Goal: Information Seeking & Learning: Learn about a topic

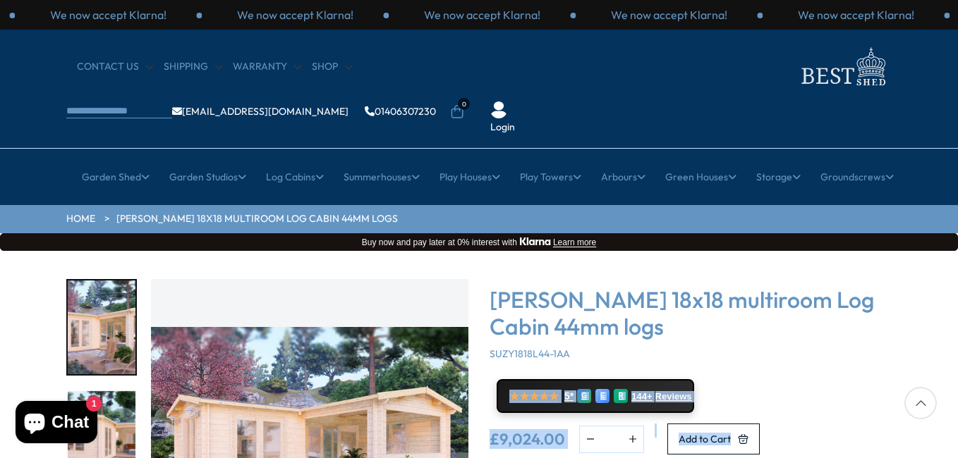
drag, startPoint x: 947, startPoint y: 314, endPoint x: 956, endPoint y: 389, distance: 75.3
click at [956, 389] on div "Click To Expand Click To Expand Click To Expand Click To Expand Click To Expand…" at bounding box center [479, 464] width 958 height 426
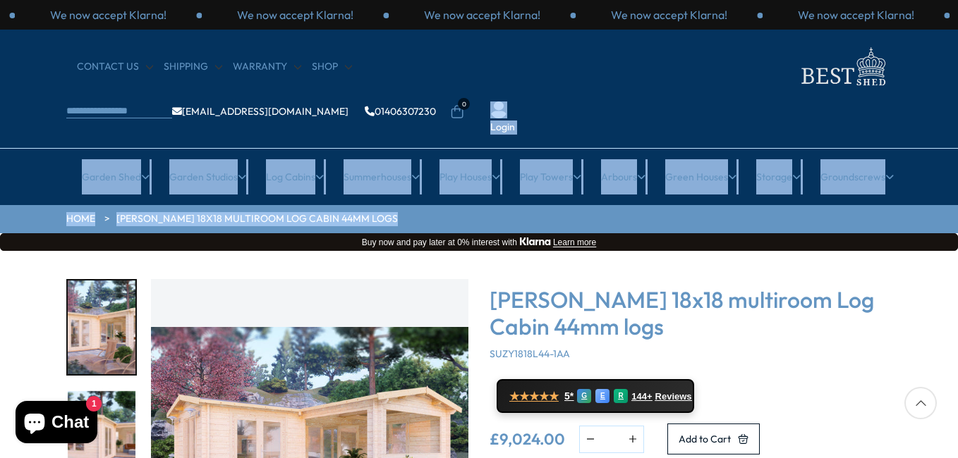
drag, startPoint x: 957, startPoint y: 102, endPoint x: 960, endPoint y: 193, distance: 90.3
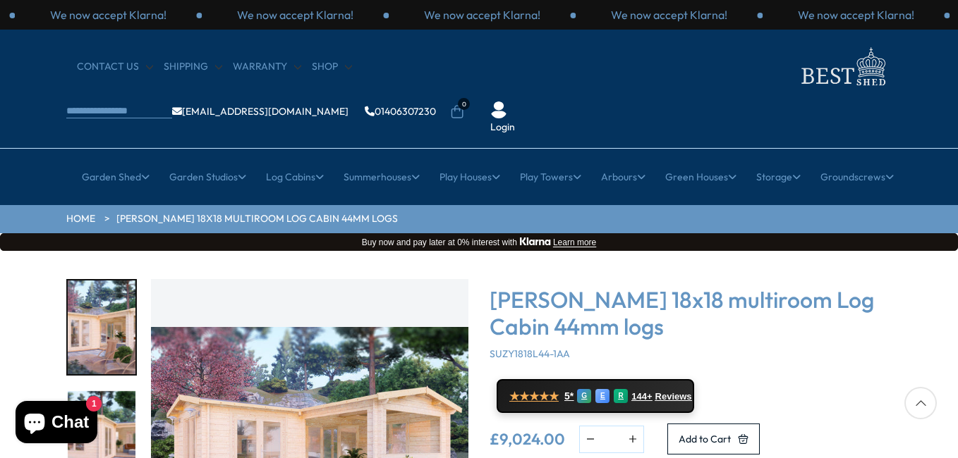
click at [887, 319] on div "[PERSON_NAME] 18x18 multiroom Log Cabin 44mm logs SUZY1818L44-1AA ★★★★★ 5* G E …" at bounding box center [690, 419] width 402 height 280
click at [922, 402] on div at bounding box center [920, 403] width 32 height 32
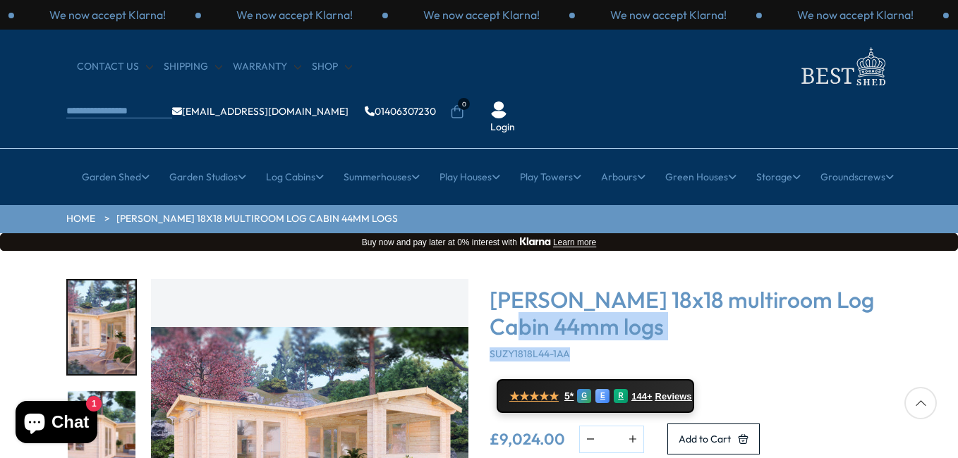
drag, startPoint x: 920, startPoint y: 304, endPoint x: 915, endPoint y: 228, distance: 76.3
click at [915, 251] on div "Click To Expand Click To Expand Click To Expand Click To Expand Click To Expand…" at bounding box center [479, 464] width 958 height 426
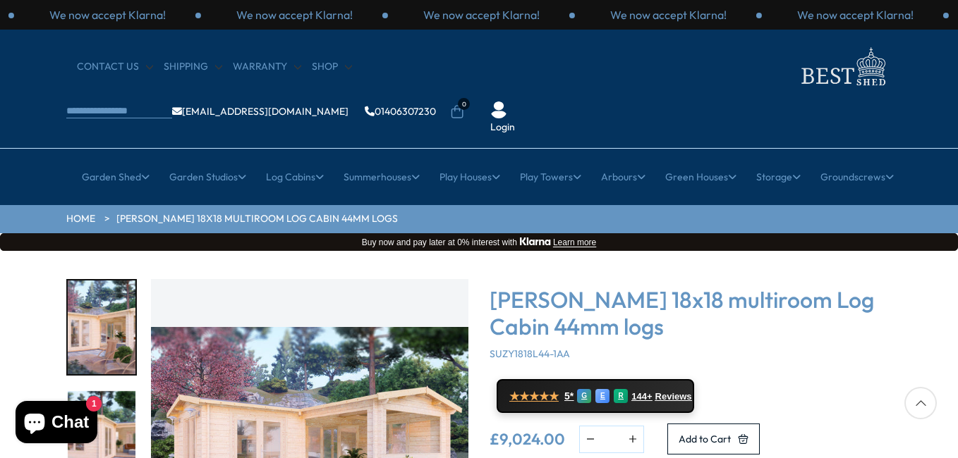
drag, startPoint x: 915, startPoint y: 228, endPoint x: 936, endPoint y: 322, distance: 96.7
click at [936, 322] on div "Click To Expand Click To Expand Click To Expand Click To Expand Click To Expand…" at bounding box center [479, 464] width 958 height 426
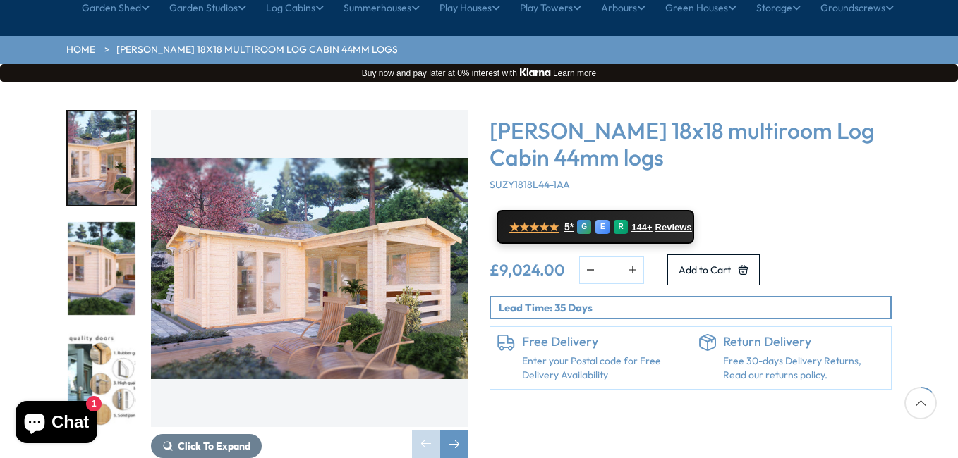
scroll to position [197, 0]
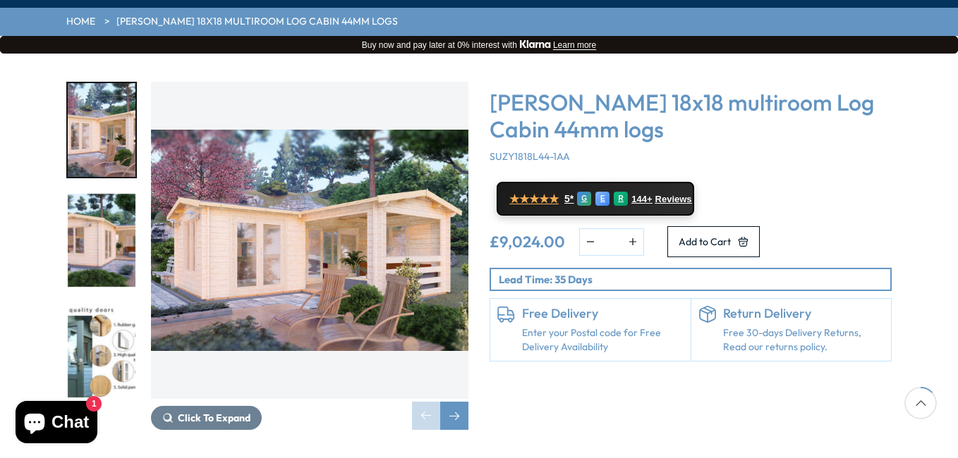
click at [119, 194] on img "2 / 7" at bounding box center [102, 241] width 68 height 94
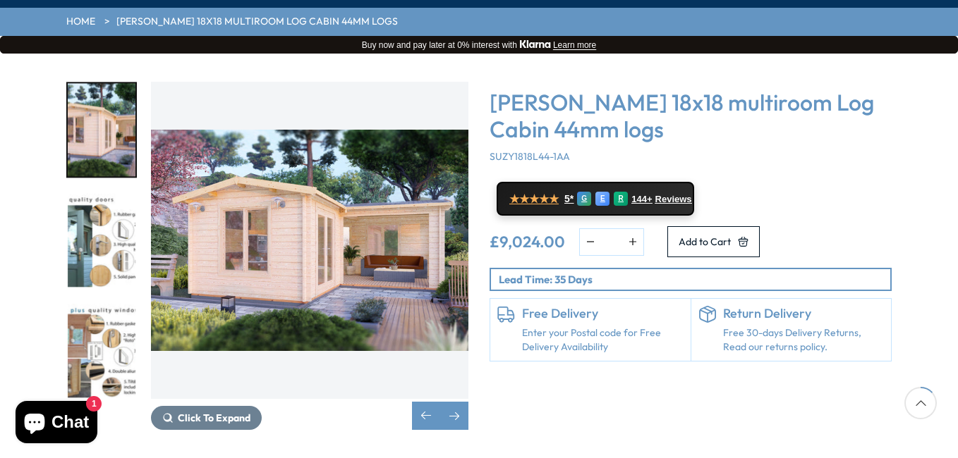
click at [104, 199] on img "3 / 7" at bounding box center [102, 241] width 68 height 94
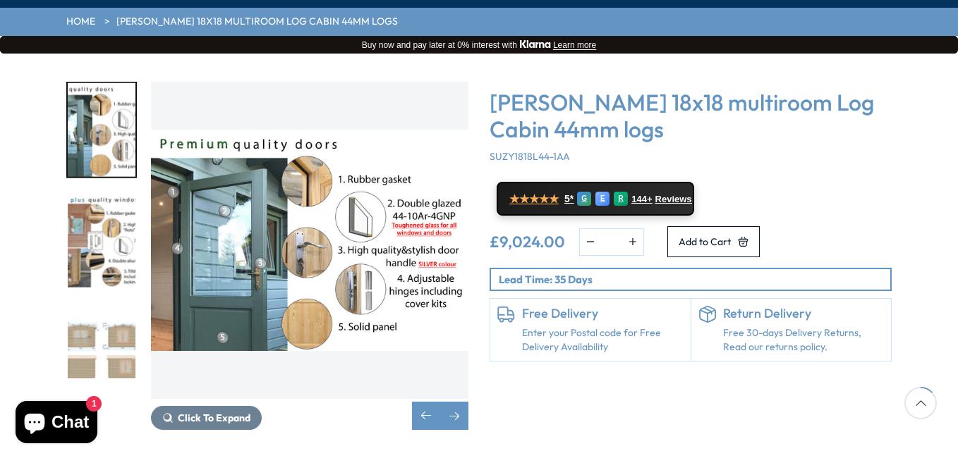
click at [113, 216] on img "4 / 7" at bounding box center [102, 241] width 68 height 94
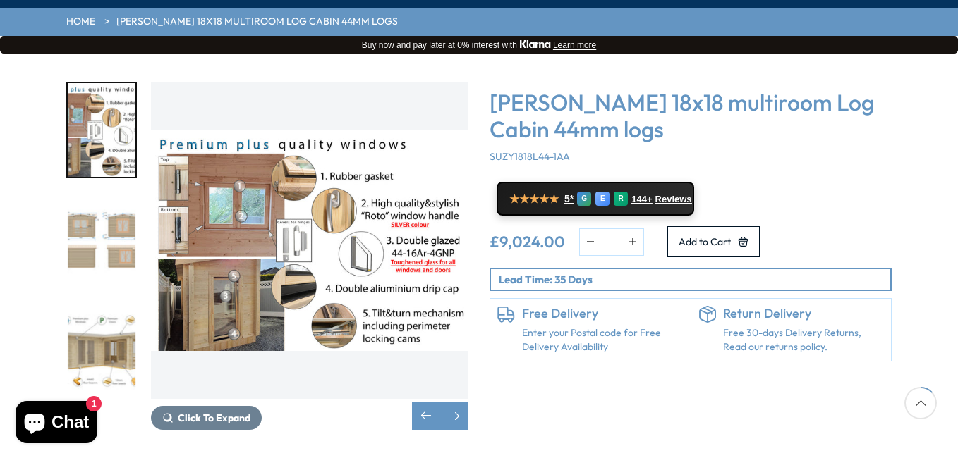
click at [109, 208] on img "5 / 7" at bounding box center [102, 241] width 68 height 94
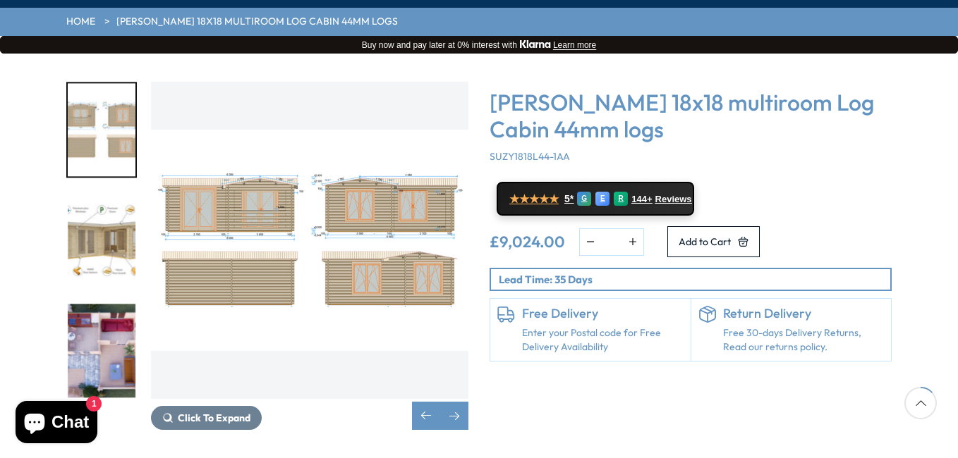
click at [111, 304] on img "7 / 7" at bounding box center [102, 351] width 68 height 94
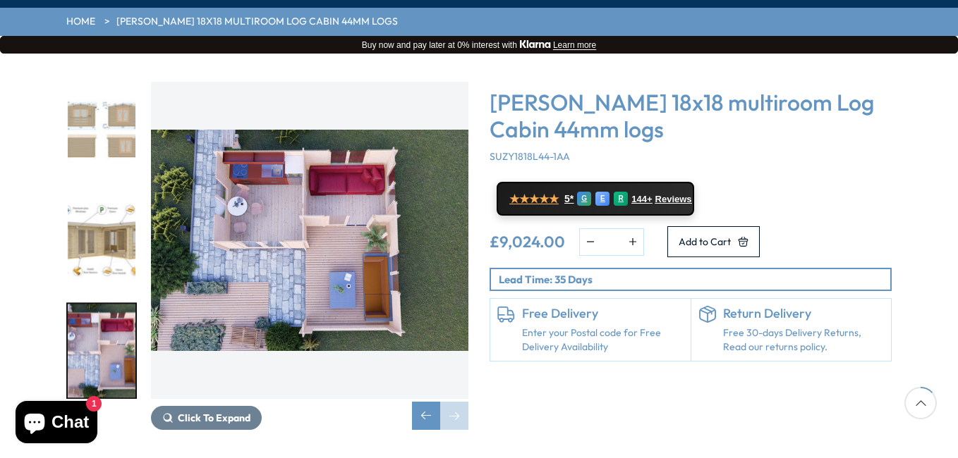
click at [619, 272] on p "Lead Time: 35 Days" at bounding box center [694, 279] width 391 height 15
click at [453, 402] on div "Next slide" at bounding box center [454, 416] width 28 height 28
click at [426, 402] on div "Previous slide" at bounding box center [426, 416] width 28 height 28
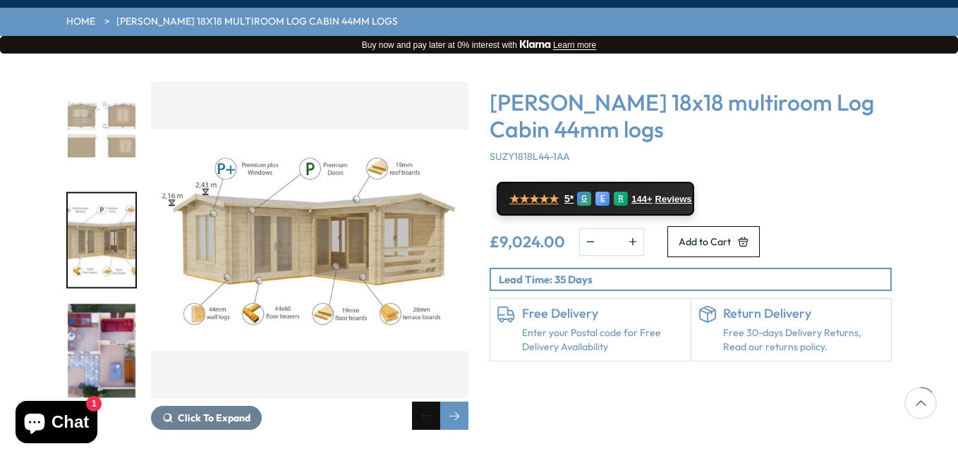
click at [424, 402] on div "Previous slide" at bounding box center [426, 416] width 28 height 28
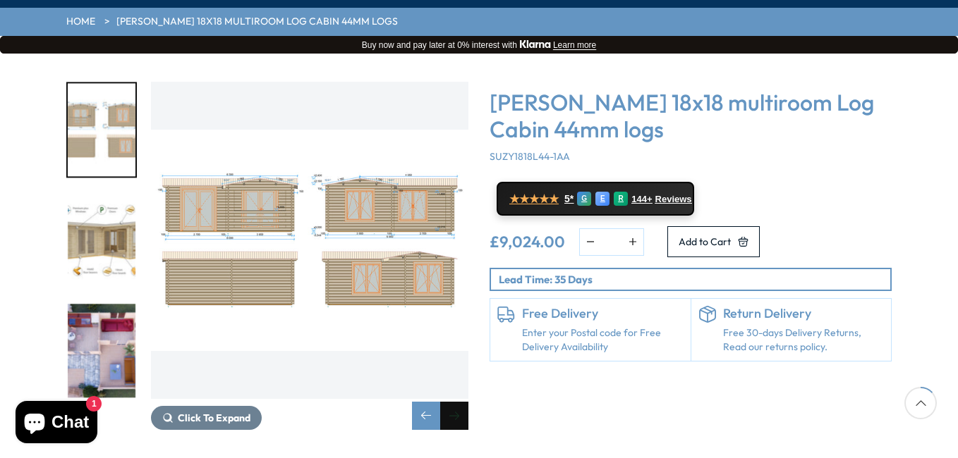
click at [450, 402] on div "Next slide" at bounding box center [454, 416] width 28 height 28
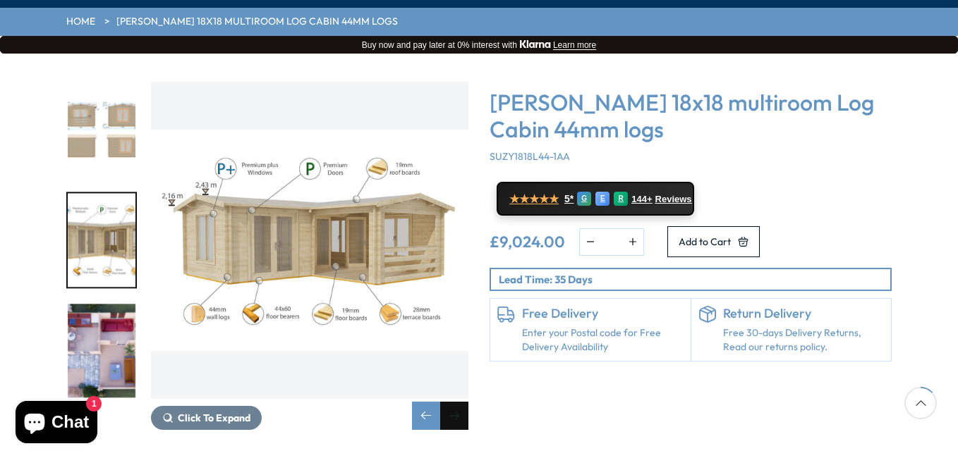
click at [450, 402] on div "Next slide" at bounding box center [454, 416] width 28 height 28
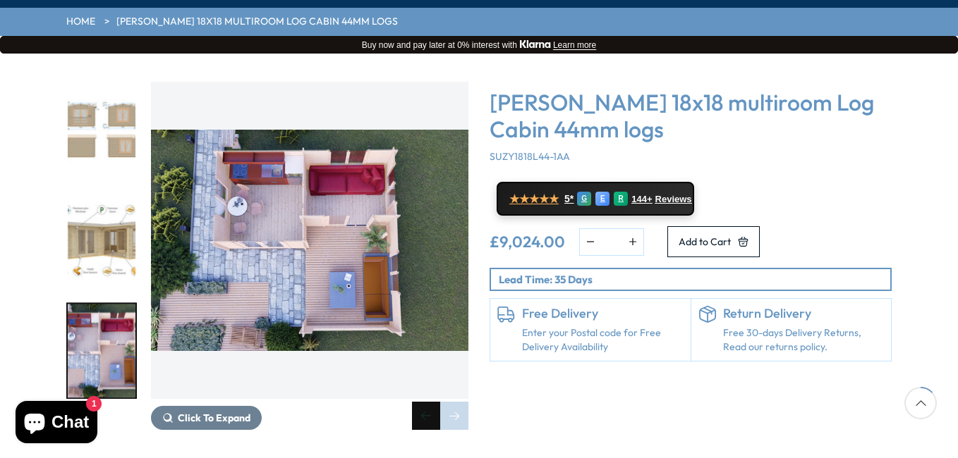
click at [436, 402] on div "Previous slide" at bounding box center [426, 416] width 28 height 28
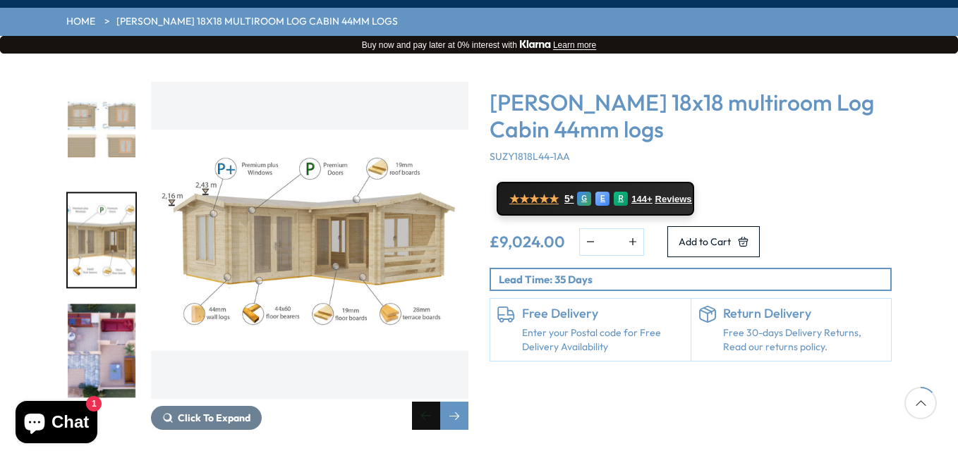
click at [436, 402] on div "Previous slide" at bounding box center [426, 416] width 28 height 28
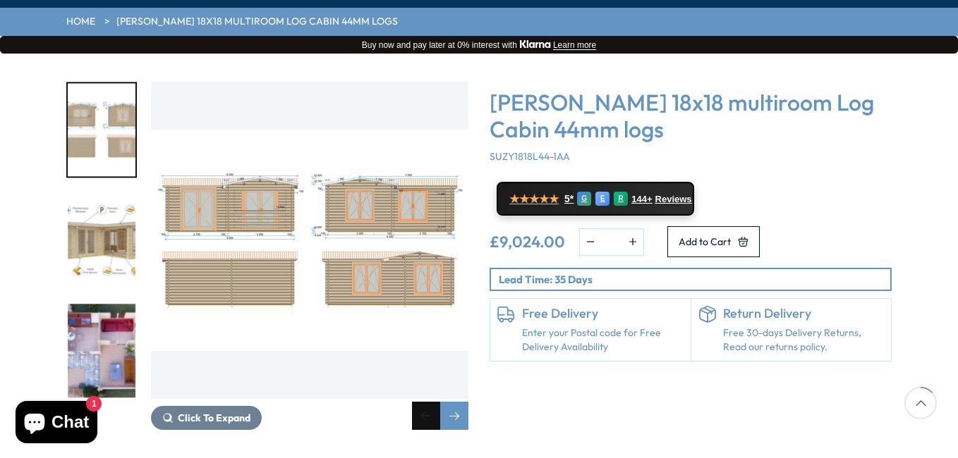
click at [436, 402] on div "Previous slide" at bounding box center [426, 416] width 28 height 28
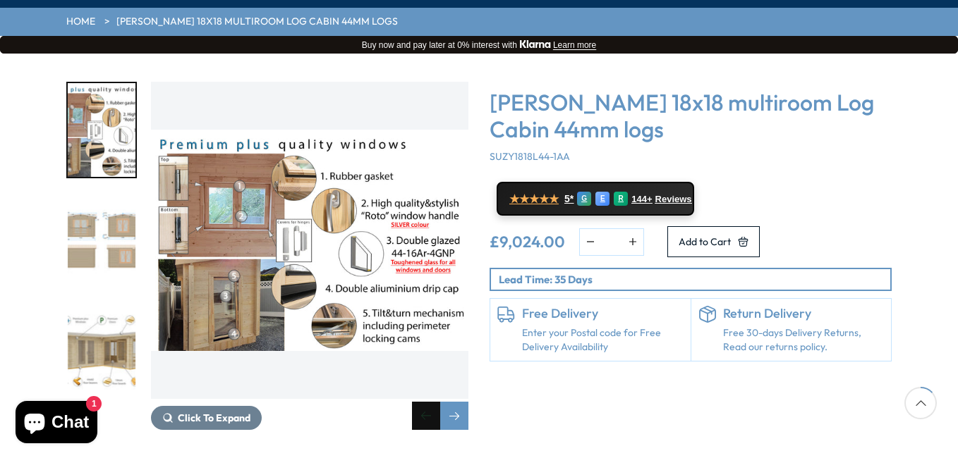
click at [436, 402] on div "Previous slide" at bounding box center [426, 416] width 28 height 28
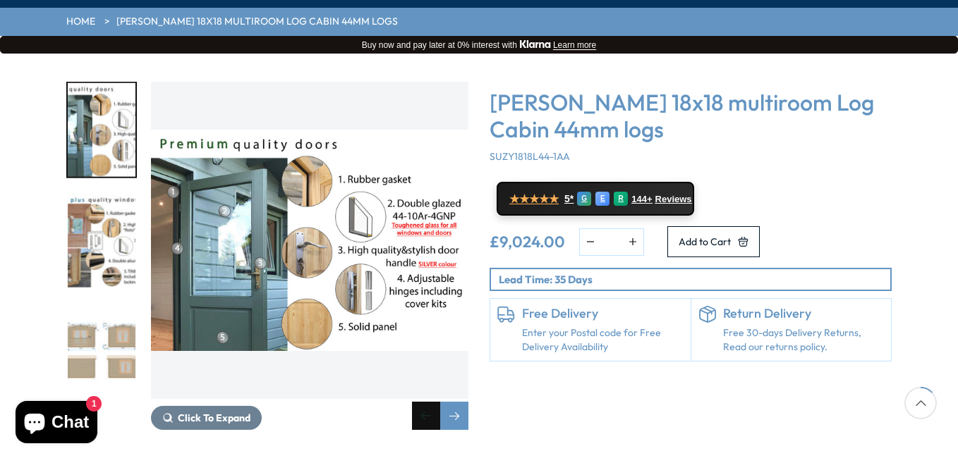
click at [436, 402] on div "Previous slide" at bounding box center [426, 416] width 28 height 28
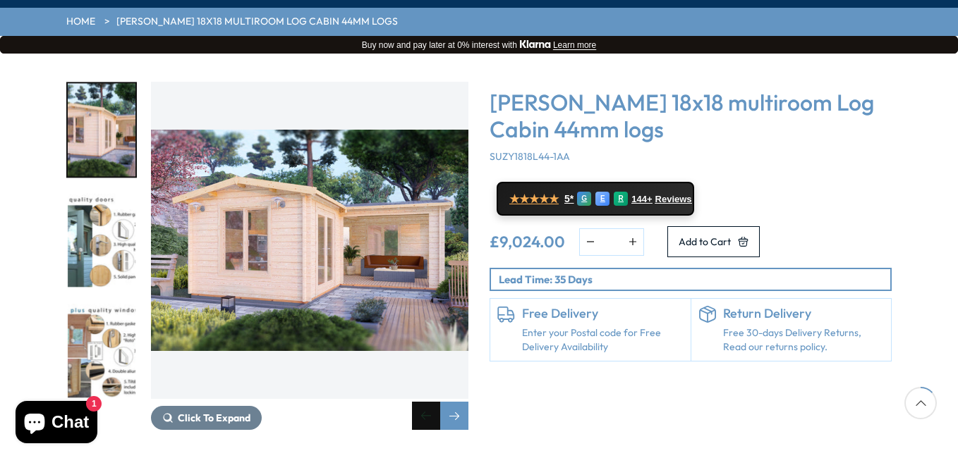
click at [436, 402] on div "Previous slide" at bounding box center [426, 416] width 28 height 28
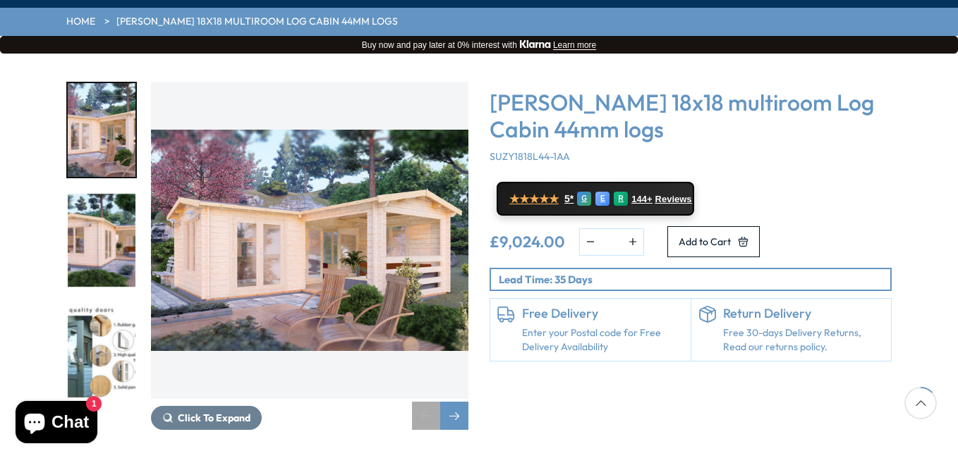
click at [436, 402] on div "Previous slide" at bounding box center [426, 416] width 28 height 28
